Goal: Complete application form: Complete application form

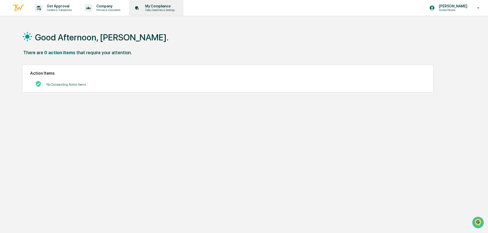
click at [161, 8] on p "Data, Deadlines & Settings" at bounding box center [159, 10] width 36 height 4
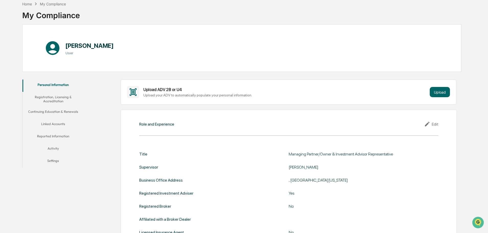
scroll to position [51, 0]
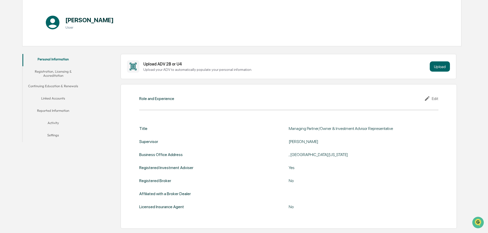
click at [53, 74] on button "Registration, Licensing & Accreditation" at bounding box center [52, 73] width 61 height 15
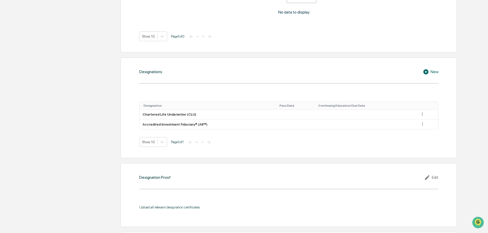
scroll to position [358, 0]
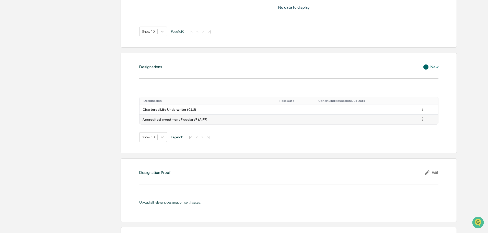
click at [421, 119] on icon at bounding box center [422, 119] width 5 height 5
click at [415, 134] on div "Delete" at bounding box center [416, 134] width 16 height 8
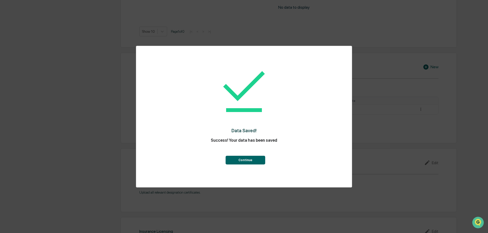
click at [249, 161] on button "Continue" at bounding box center [246, 160] width 40 height 9
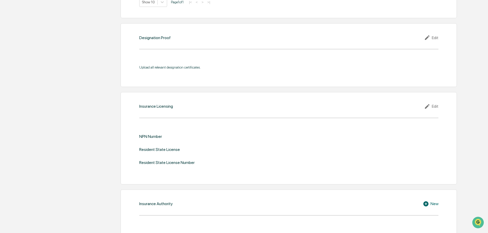
scroll to position [511, 0]
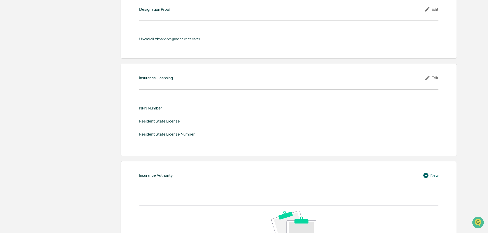
click at [436, 77] on div "Edit" at bounding box center [431, 78] width 14 height 6
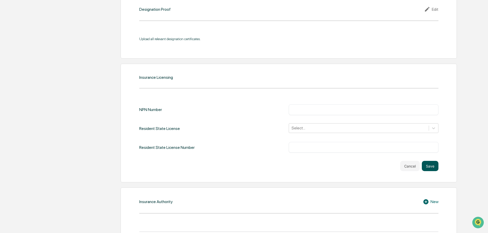
click at [434, 166] on button "Save" at bounding box center [430, 166] width 17 height 10
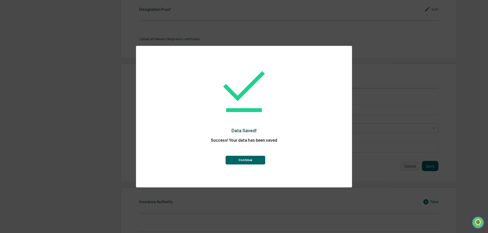
click at [248, 161] on button "Continue" at bounding box center [246, 160] width 40 height 9
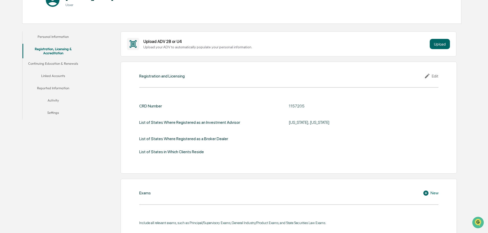
scroll to position [73, 0]
click at [61, 88] on button "Reported Information" at bounding box center [52, 89] width 61 height 12
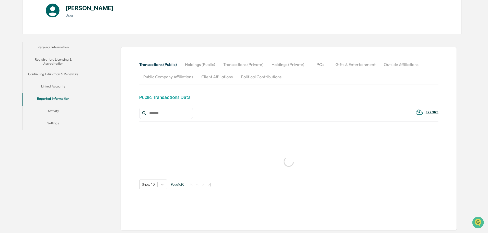
scroll to position [73, 0]
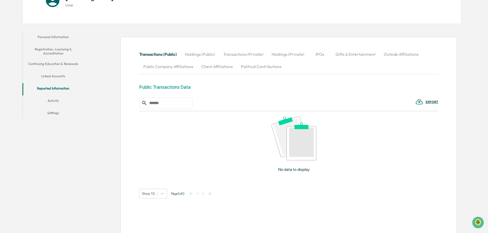
click at [401, 54] on button "Outside Affiliations" at bounding box center [401, 54] width 43 height 12
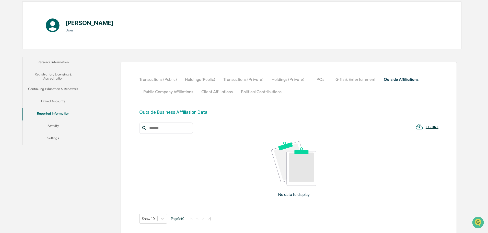
scroll to position [57, 0]
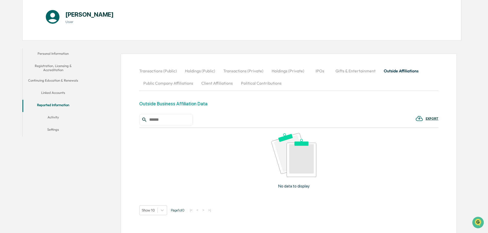
click at [54, 117] on button "Activity" at bounding box center [52, 118] width 61 height 12
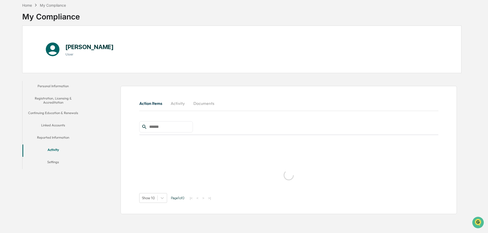
scroll to position [24, 0]
click at [180, 103] on button "Activity" at bounding box center [177, 103] width 23 height 12
click at [149, 102] on button "Action Items" at bounding box center [152, 103] width 27 height 12
click at [178, 103] on button "Activity" at bounding box center [177, 103] width 23 height 12
click at [60, 137] on button "Reported Information" at bounding box center [52, 138] width 61 height 12
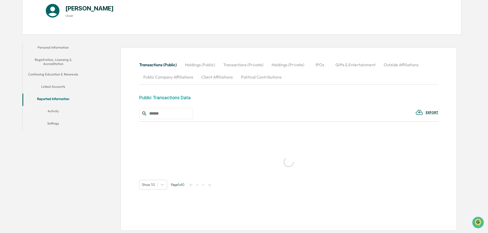
scroll to position [63, 0]
click at [53, 111] on button "Activity" at bounding box center [52, 112] width 61 height 12
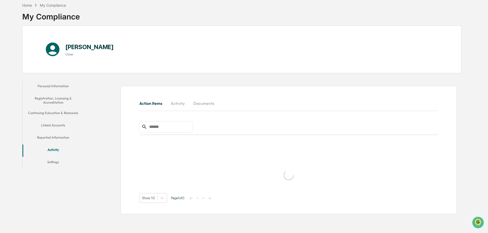
scroll to position [24, 0]
click at [28, 5] on div "Home" at bounding box center [27, 5] width 10 height 4
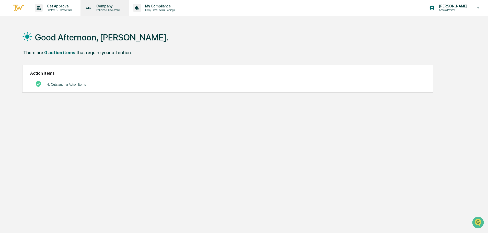
click at [109, 8] on p "Company" at bounding box center [107, 6] width 31 height 4
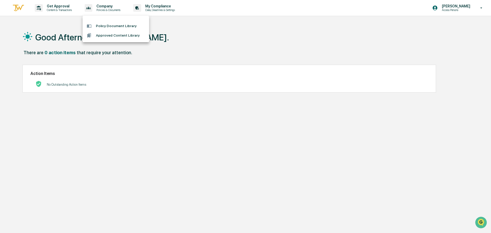
click at [157, 9] on div at bounding box center [245, 116] width 491 height 233
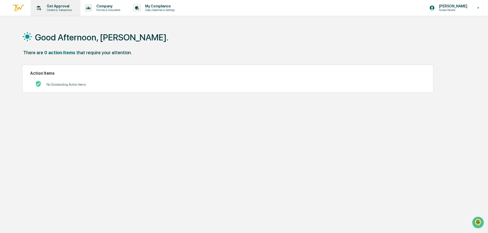
click at [56, 7] on p "Get Approval" at bounding box center [59, 6] width 32 height 4
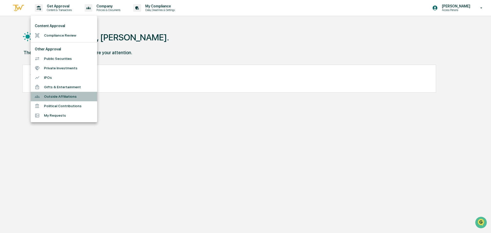
click at [63, 96] on li "Outside Affiliations" at bounding box center [64, 96] width 66 height 9
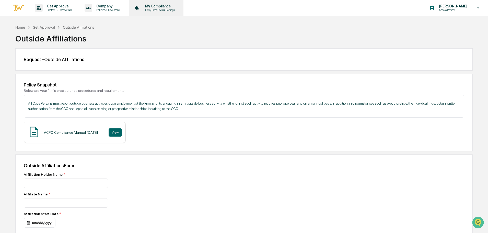
click at [158, 9] on p "Data, Deadlines & Settings" at bounding box center [159, 10] width 36 height 4
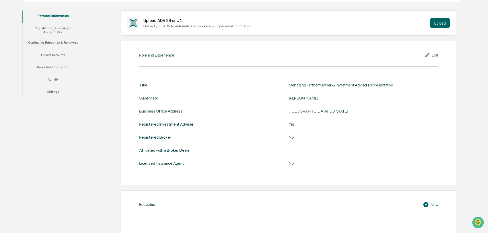
scroll to position [102, 0]
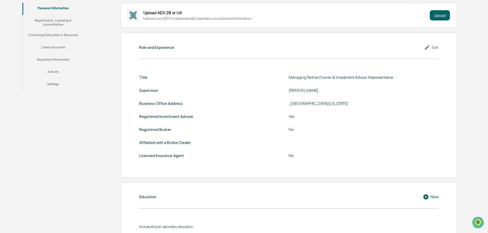
click at [433, 47] on div "Edit" at bounding box center [431, 47] width 14 height 6
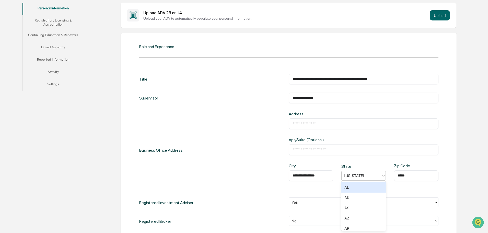
click at [384, 176] on icon at bounding box center [383, 175] width 4 height 4
click at [350, 199] on div "CO" at bounding box center [363, 197] width 44 height 10
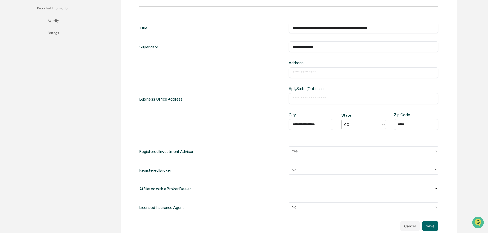
scroll to position [179, 0]
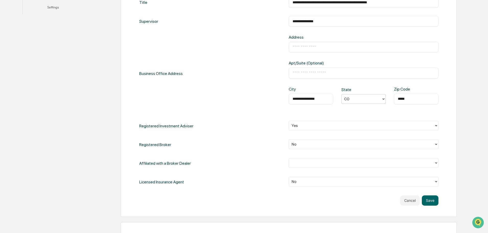
click at [435, 163] on icon at bounding box center [436, 163] width 4 height 4
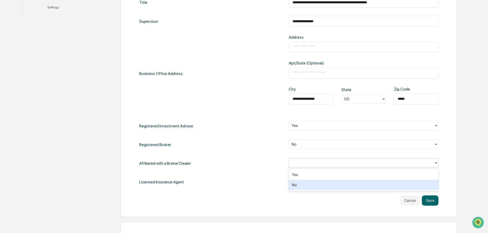
click at [299, 187] on div "No" at bounding box center [364, 185] width 150 height 10
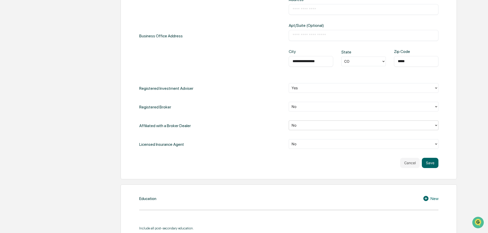
scroll to position [230, 0]
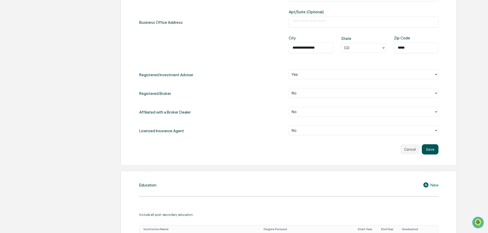
click at [432, 149] on button "Save" at bounding box center [430, 149] width 17 height 10
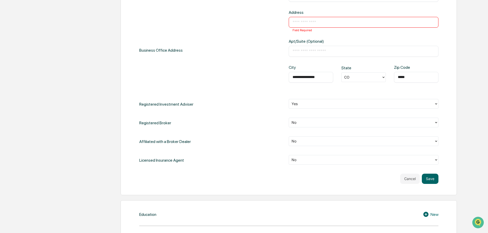
scroll to position [129, 0]
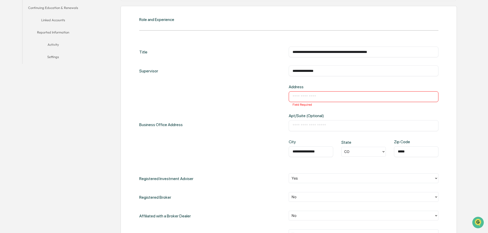
click at [300, 97] on input "text" at bounding box center [364, 96] width 142 height 5
type input "**********"
click at [298, 126] on input "text" at bounding box center [364, 125] width 142 height 5
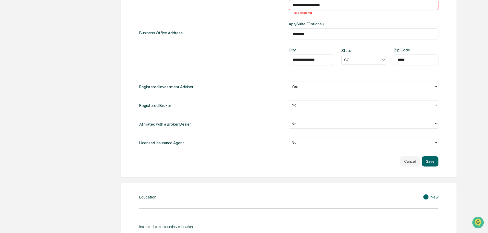
scroll to position [231, 0]
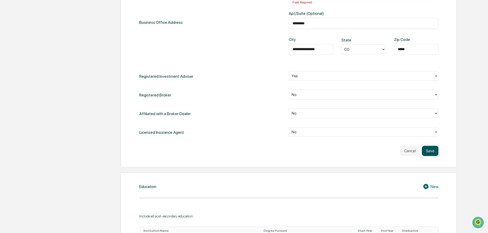
type input "*********"
click at [433, 152] on button "Save" at bounding box center [430, 151] width 17 height 10
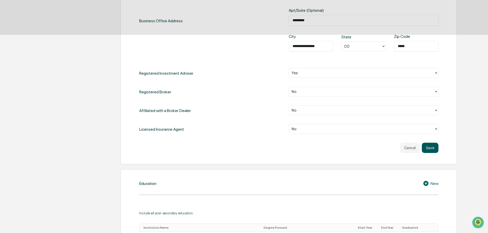
scroll to position [230, 0]
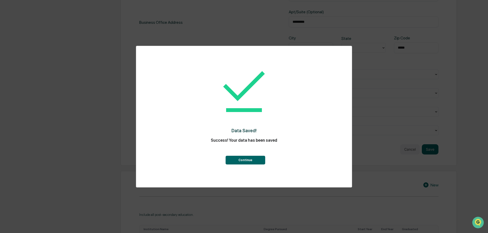
click at [244, 162] on button "Continue" at bounding box center [246, 160] width 40 height 9
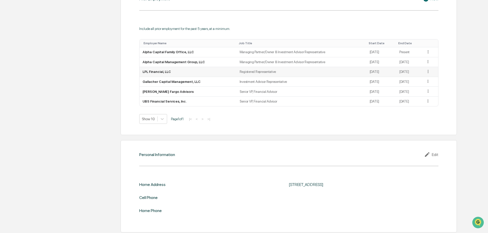
scroll to position [408, 0]
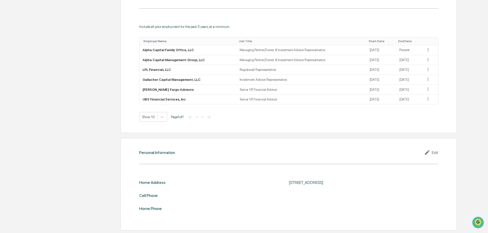
click at [436, 152] on div "Edit" at bounding box center [431, 152] width 14 height 6
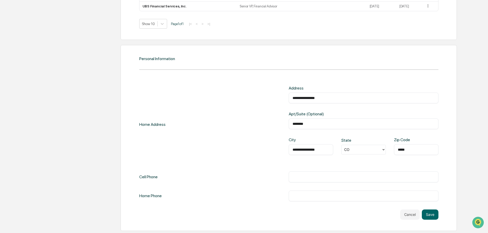
scroll to position [502, 0]
click at [302, 177] on input "text" at bounding box center [364, 175] width 142 height 5
type input "**********"
click at [433, 214] on button "Save" at bounding box center [430, 214] width 17 height 10
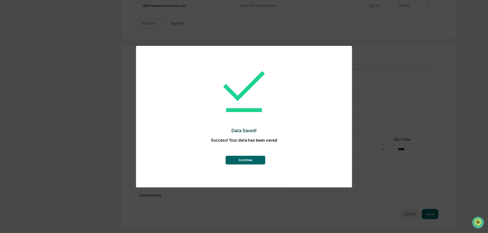
click at [247, 160] on button "Continue" at bounding box center [246, 160] width 40 height 9
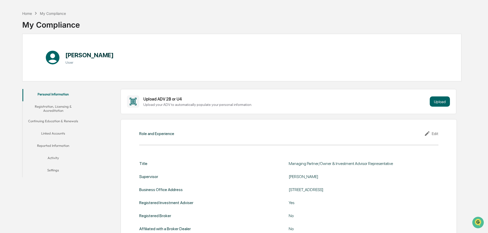
scroll to position [6, 0]
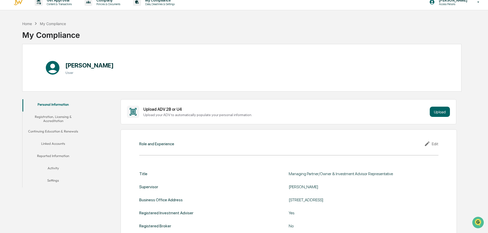
click at [59, 155] on button "Reported Information" at bounding box center [52, 156] width 61 height 12
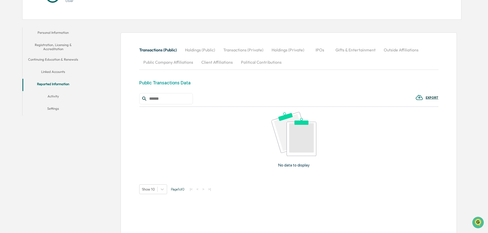
scroll to position [82, 0]
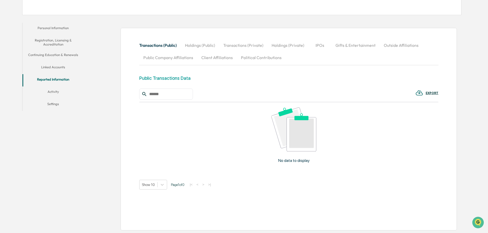
click at [56, 92] on button "Activity" at bounding box center [52, 92] width 61 height 12
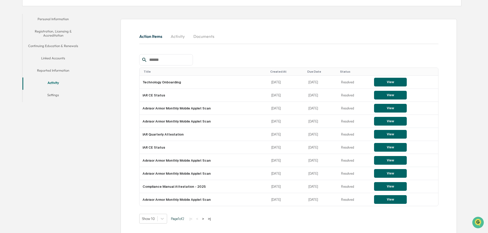
scroll to position [96, 0]
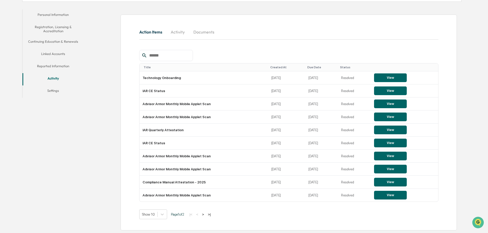
click at [51, 41] on button "Continuing Education & Renewals" at bounding box center [52, 42] width 61 height 12
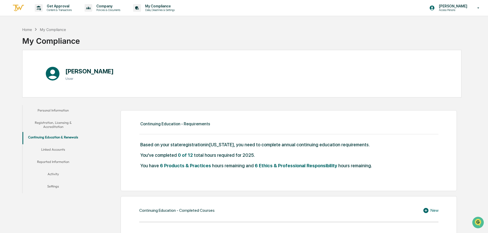
click at [57, 123] on button "Registration, Licensing & Accreditation" at bounding box center [52, 124] width 61 height 15
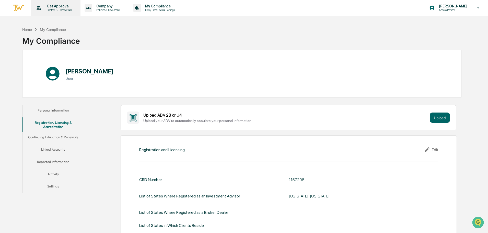
click at [52, 6] on p "Get Approval" at bounding box center [59, 6] width 32 height 4
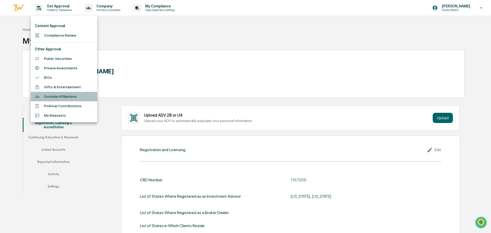
click at [57, 96] on li "Outside Affiliations" at bounding box center [64, 96] width 66 height 9
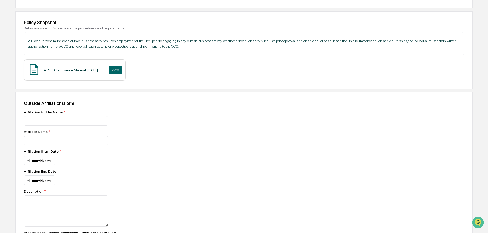
scroll to position [77, 0]
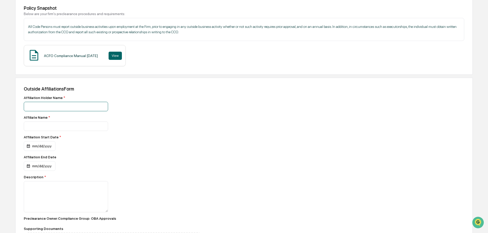
click at [38, 106] on input at bounding box center [66, 106] width 84 height 9
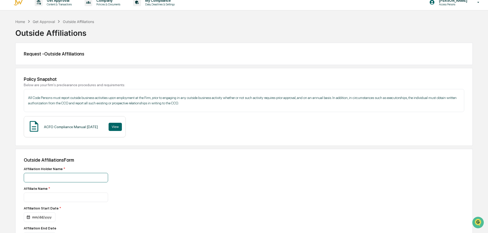
scroll to position [0, 0]
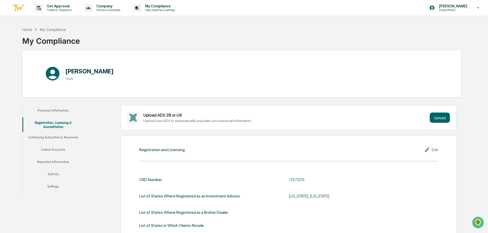
click at [55, 126] on button "Registration, Licensing & Accreditation" at bounding box center [52, 124] width 61 height 15
click at [54, 6] on p "Get Approval" at bounding box center [59, 6] width 32 height 4
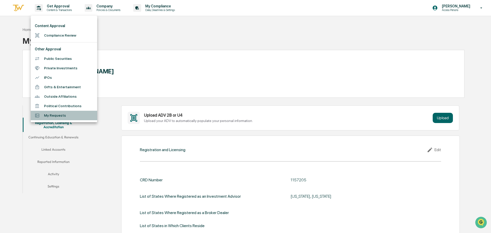
click at [52, 113] on li "My Requests" at bounding box center [64, 115] width 66 height 9
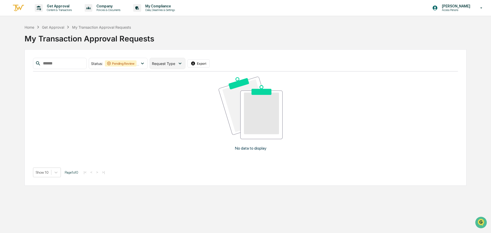
click at [183, 64] on icon at bounding box center [180, 64] width 6 height 6
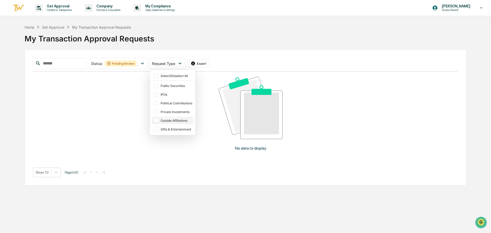
click at [183, 121] on div "Outside Affiliations" at bounding box center [176, 121] width 32 height 4
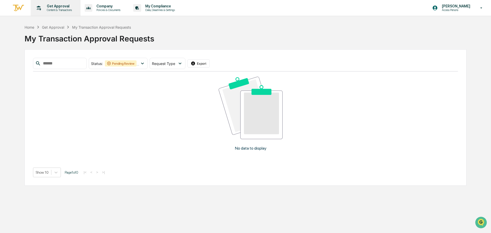
click at [54, 6] on p "Get Approval" at bounding box center [59, 6] width 32 height 4
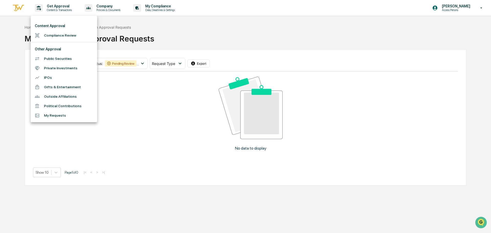
click at [57, 97] on li "Outside Affiliations" at bounding box center [64, 96] width 66 height 9
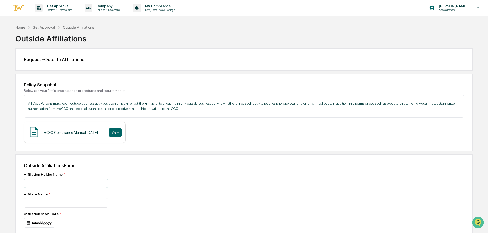
click at [31, 183] on input at bounding box center [66, 182] width 84 height 9
type input "*"
type input "**********"
click at [36, 188] on input at bounding box center [66, 182] width 84 height 9
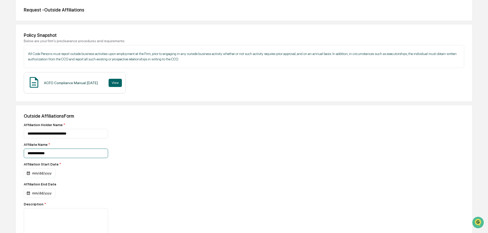
scroll to position [51, 0]
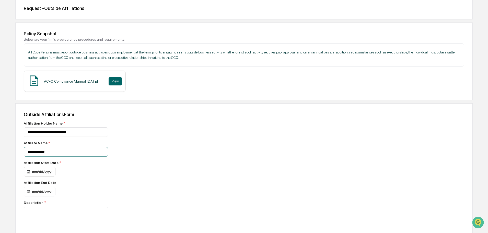
type input "**********"
click at [44, 171] on div "mm/dd/yyyy" at bounding box center [40, 172] width 32 height 10
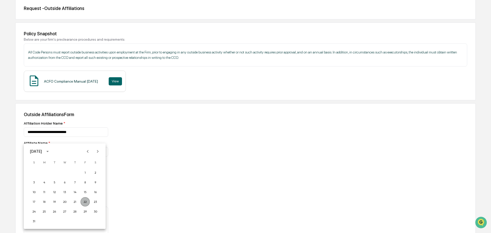
click at [85, 202] on button "22" at bounding box center [84, 201] width 9 height 9
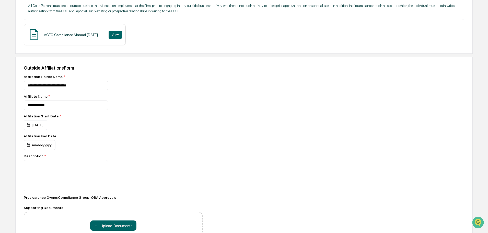
scroll to position [102, 0]
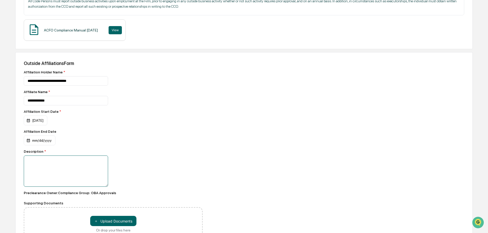
click at [30, 161] on textarea at bounding box center [66, 170] width 84 height 31
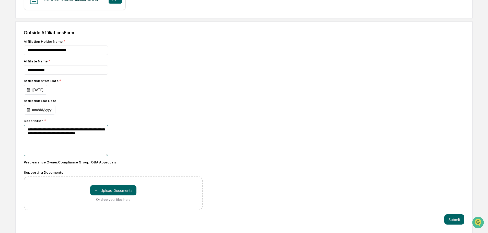
scroll to position [133, 0]
type textarea "**********"
click at [455, 219] on button "Submit" at bounding box center [454, 219] width 20 height 10
click at [456, 220] on button "Submit" at bounding box center [454, 219] width 20 height 10
click at [52, 147] on textarea "**********" at bounding box center [66, 140] width 84 height 31
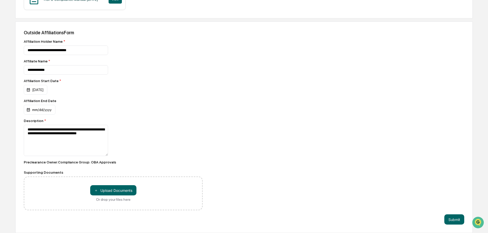
click at [44, 194] on div "＋ Upload Documents Or drop your files here" at bounding box center [113, 193] width 179 height 34
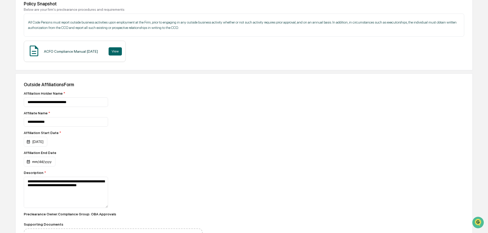
scroll to position [0, 0]
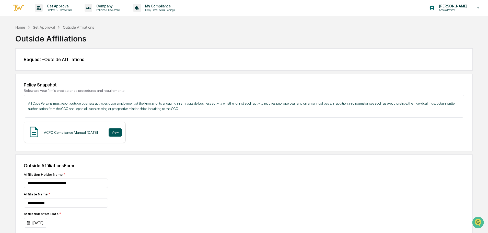
click at [122, 133] on button "View" at bounding box center [115, 132] width 13 height 8
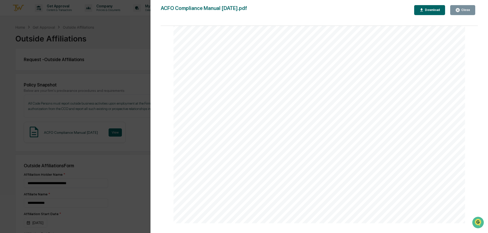
scroll to position [133, 0]
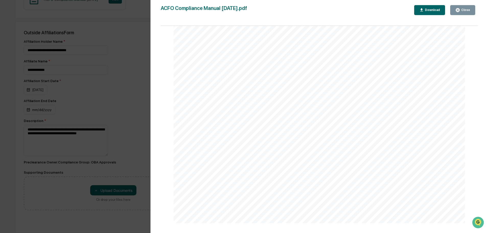
click at [462, 10] on div "Close" at bounding box center [465, 10] width 10 height 4
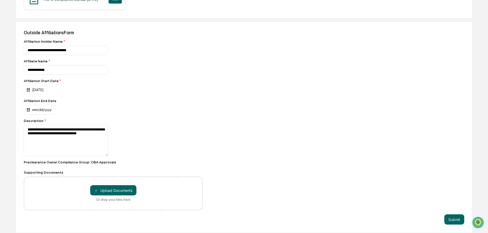
scroll to position [128, 0]
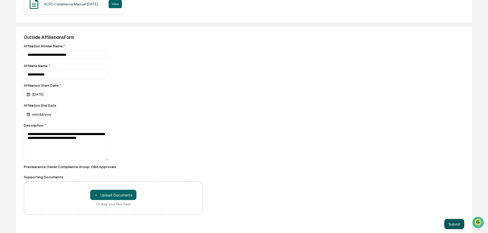
click at [456, 225] on button "Submit" at bounding box center [454, 224] width 20 height 10
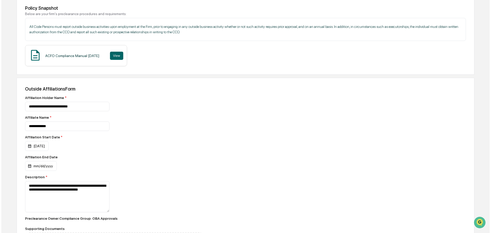
scroll to position [102, 0]
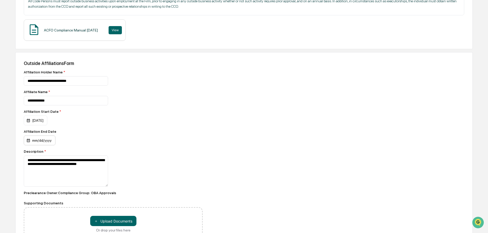
click at [47, 125] on div "mm/dd/yyyy" at bounding box center [36, 120] width 24 height 10
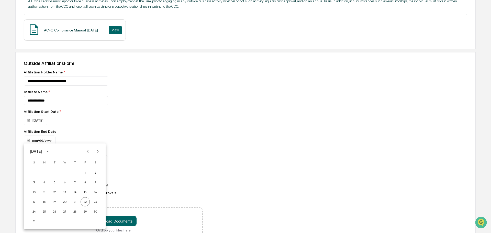
click at [50, 151] on icon "calendar view is open, switch to year view" at bounding box center [48, 151] width 6 height 6
click at [90, 218] on button "2031" at bounding box center [91, 217] width 18 height 9
click at [64, 190] on button "Aug" at bounding box center [64, 190] width 18 height 9
click at [83, 200] on button "22" at bounding box center [84, 201] width 9 height 9
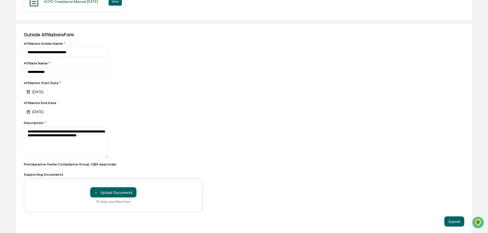
scroll to position [133, 0]
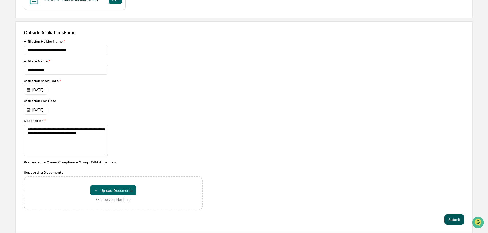
click at [453, 220] on button "Submit" at bounding box center [454, 219] width 20 height 10
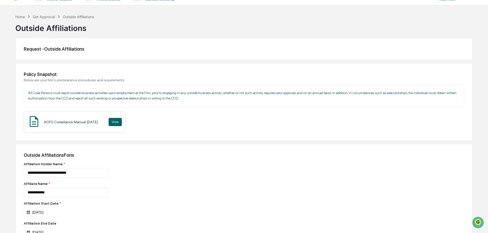
scroll to position [6, 0]
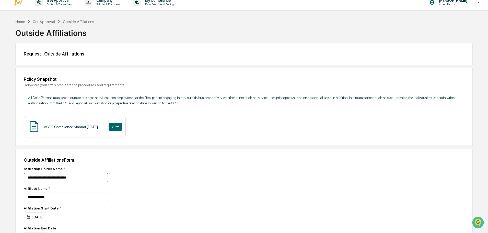
click at [69, 179] on input "**********" at bounding box center [66, 177] width 84 height 9
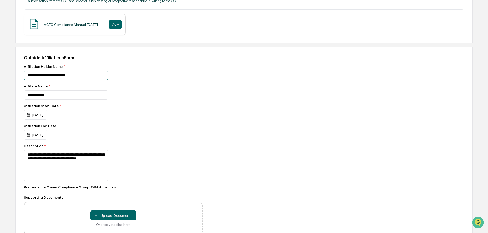
scroll to position [133, 0]
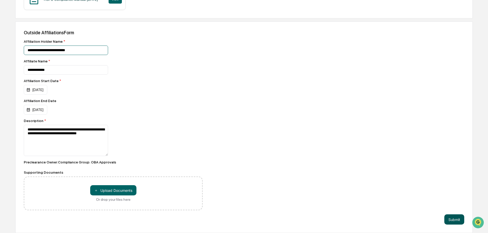
type input "**********"
click at [455, 218] on button "Submit" at bounding box center [454, 219] width 20 height 10
click at [32, 142] on textarea "**********" at bounding box center [66, 140] width 84 height 31
click at [95, 134] on textarea "**********" at bounding box center [66, 140] width 84 height 31
click at [99, 134] on textarea "**********" at bounding box center [66, 140] width 84 height 31
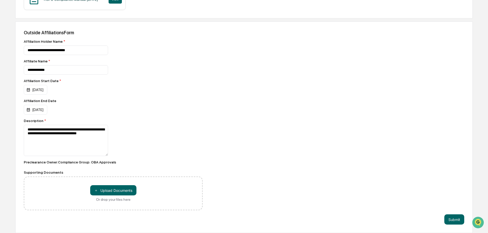
click at [326, 189] on div "**********" at bounding box center [243, 126] width 457 height 211
click at [325, 189] on div "**********" at bounding box center [243, 126] width 457 height 211
click at [453, 220] on button "Submit" at bounding box center [454, 219] width 20 height 10
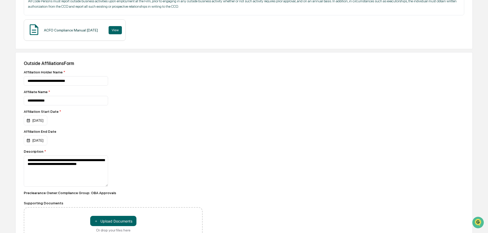
scroll to position [0, 0]
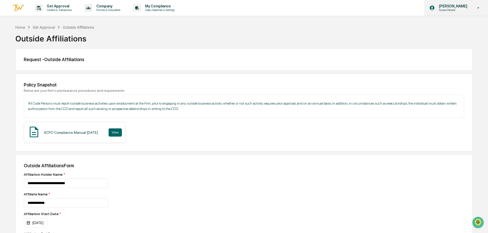
click at [479, 8] on icon at bounding box center [479, 7] width 2 height 1
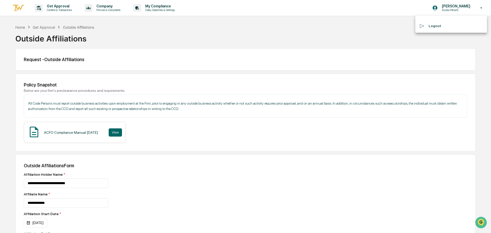
click at [371, 31] on div at bounding box center [245, 116] width 491 height 233
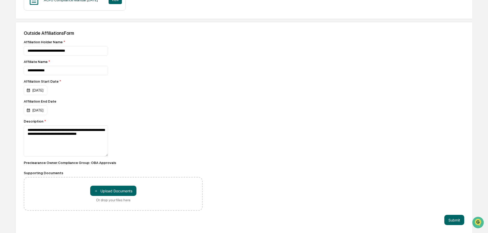
scroll to position [133, 0]
drag, startPoint x: 77, startPoint y: 57, endPoint x: 78, endPoint y: 53, distance: 3.4
drag, startPoint x: 78, startPoint y: 53, endPoint x: 237, endPoint y: 107, distance: 167.8
click at [238, 107] on div "**********" at bounding box center [243, 126] width 457 height 211
click at [237, 107] on div "**********" at bounding box center [243, 126] width 457 height 211
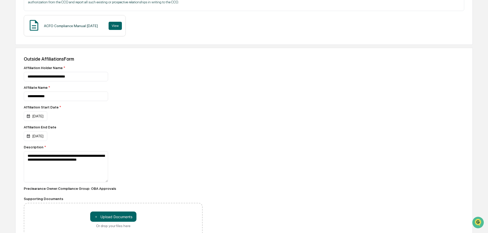
scroll to position [108, 0]
